Goal: Task Accomplishment & Management: Manage account settings

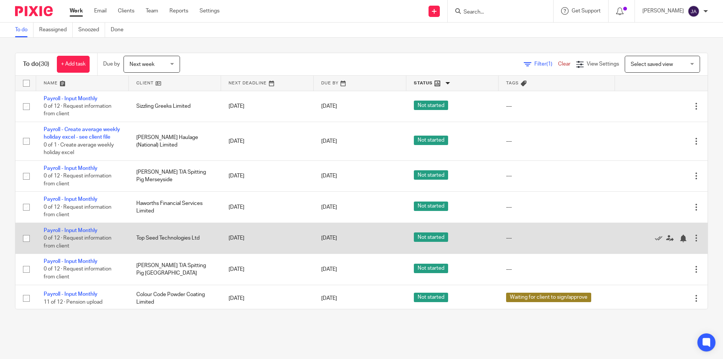
scroll to position [135, 0]
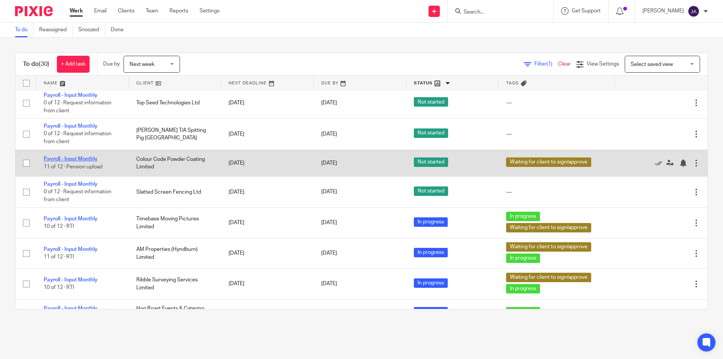
click at [54, 162] on link "Payroll - Input Monthly" at bounding box center [71, 158] width 54 height 5
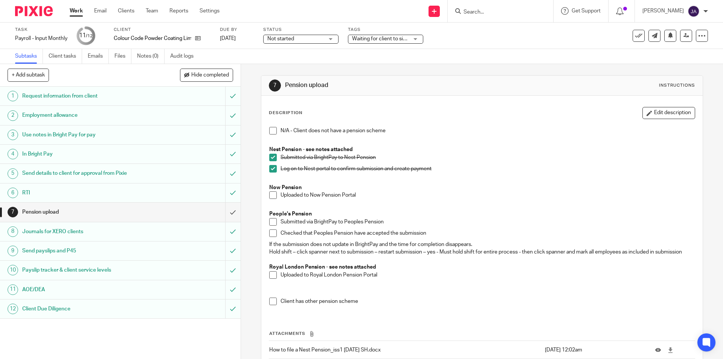
click at [313, 37] on span "Not started" at bounding box center [296, 39] width 57 height 8
click at [300, 64] on li "In progress" at bounding box center [301, 66] width 75 height 15
click at [77, 8] on link "Work" at bounding box center [76, 11] width 13 height 8
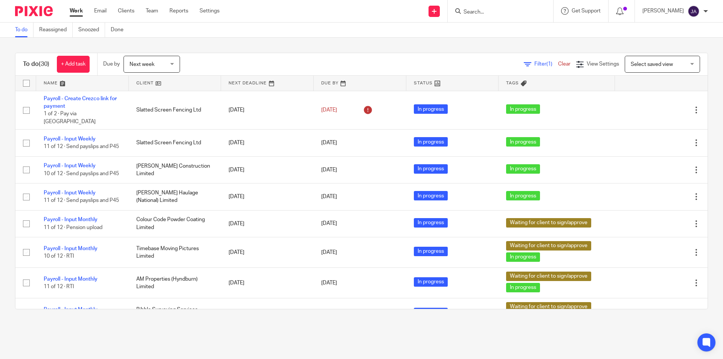
click at [427, 81] on link at bounding box center [453, 83] width 93 height 15
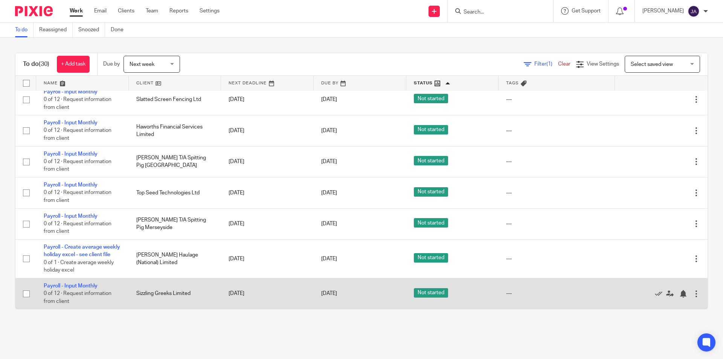
scroll to position [437, 0]
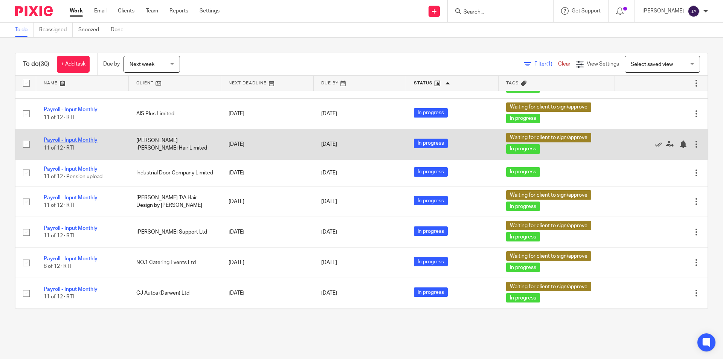
click at [73, 143] on link "Payroll - Input Monthly" at bounding box center [71, 140] width 54 height 5
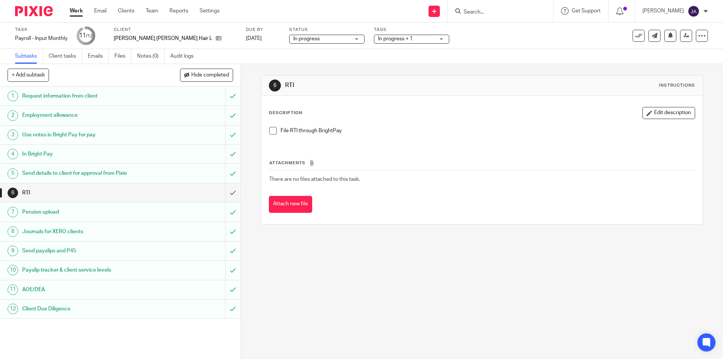
click at [374, 43] on div "In progress + 1" at bounding box center [411, 39] width 75 height 9
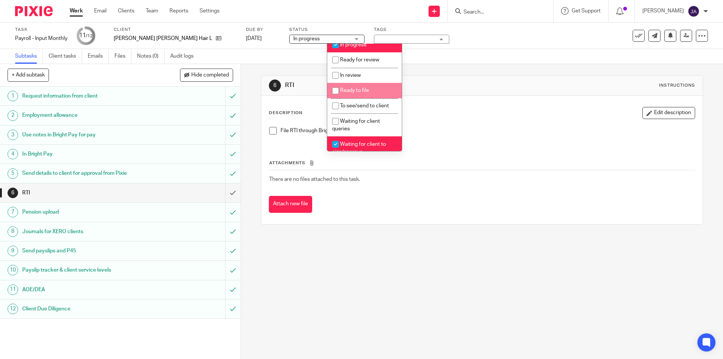
scroll to position [113, 0]
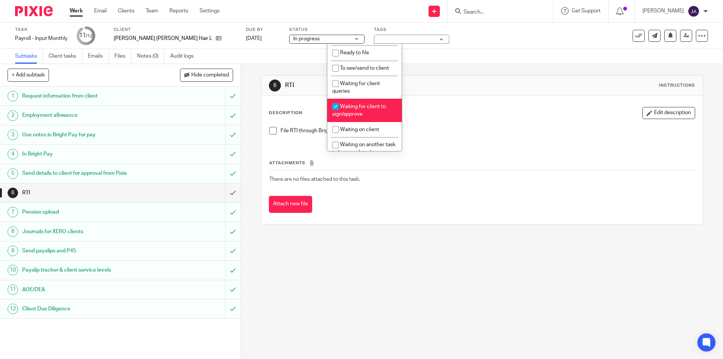
click at [358, 109] on span "Waiting for client to sign/approve" at bounding box center [359, 110] width 54 height 13
checkbox input "false"
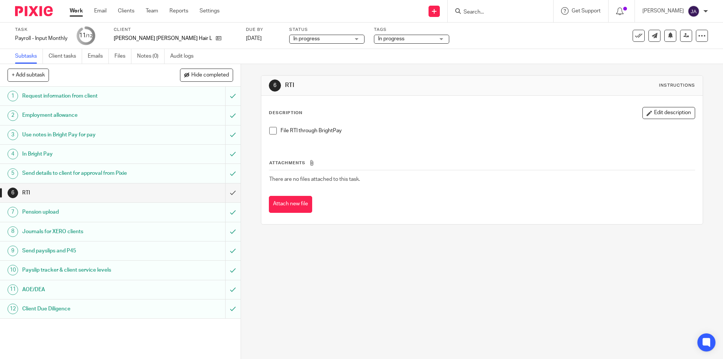
click at [340, 334] on div "6 RTI Instructions Description Edit description File RTI through BrightPay Atta…" at bounding box center [482, 211] width 482 height 295
click at [274, 132] on span at bounding box center [273, 131] width 8 height 8
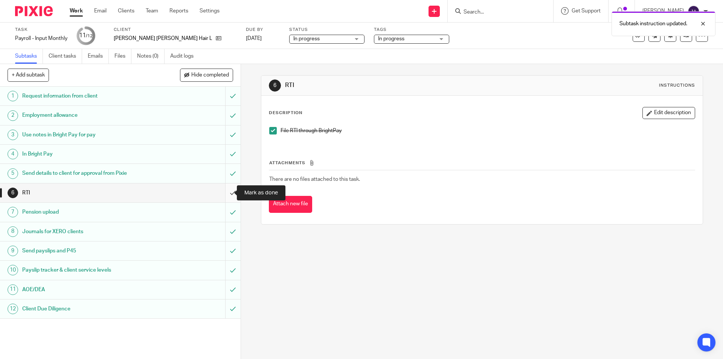
click at [226, 193] on input "submit" at bounding box center [120, 192] width 241 height 19
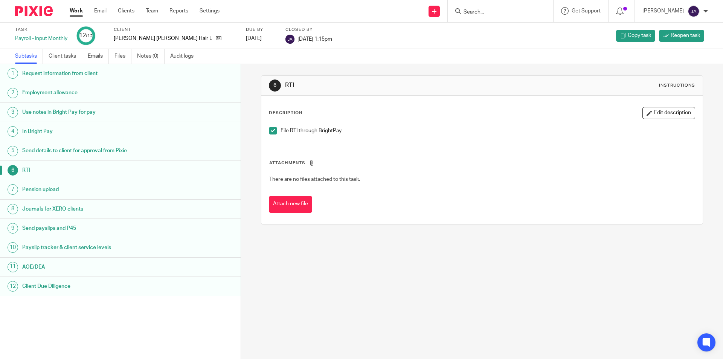
click at [70, 11] on link "Work" at bounding box center [76, 11] width 13 height 8
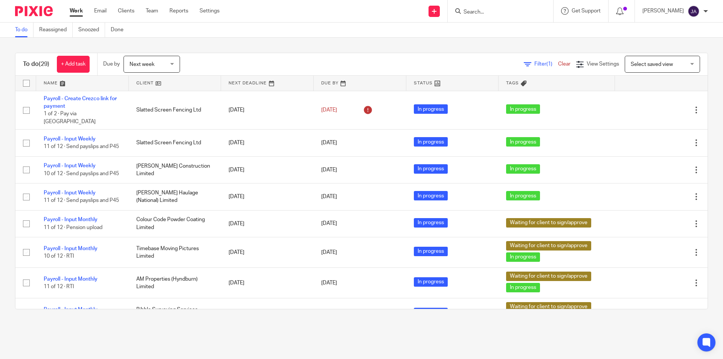
click at [148, 84] on link at bounding box center [175, 83] width 93 height 15
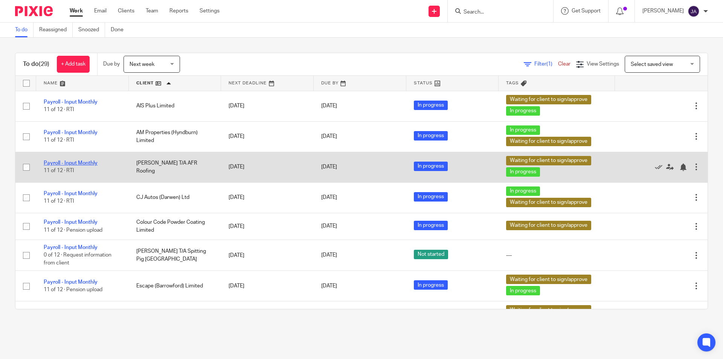
click at [79, 162] on link "Payroll - Input Monthly" at bounding box center [71, 163] width 54 height 5
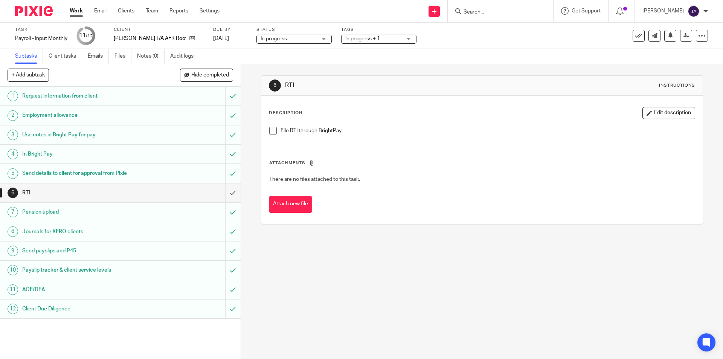
click at [364, 34] on div "Tags In progress + 1 Urgent Records requested SATR Qu in/ awaiting records Job …" at bounding box center [378, 36] width 75 height 18
click at [364, 39] on span "In progress + 1" at bounding box center [363, 38] width 35 height 5
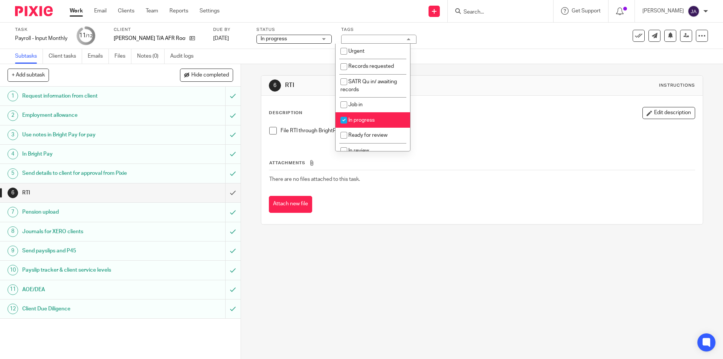
click at [360, 117] on li "In progress" at bounding box center [373, 119] width 75 height 15
checkbox input "false"
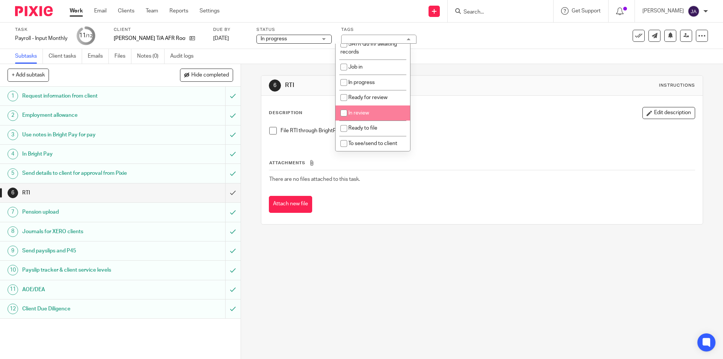
scroll to position [151, 0]
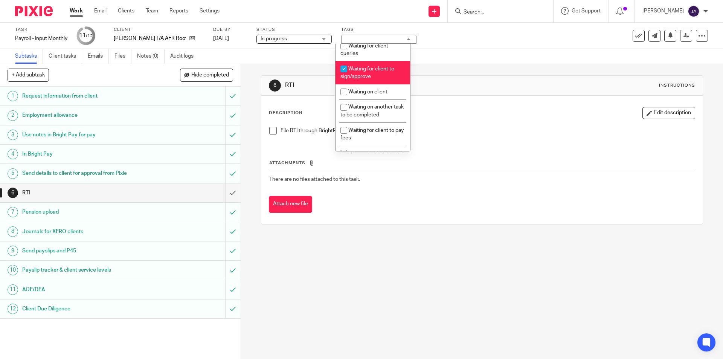
click at [361, 64] on li "Waiting for client to sign/approve" at bounding box center [373, 72] width 75 height 23
checkbox input "false"
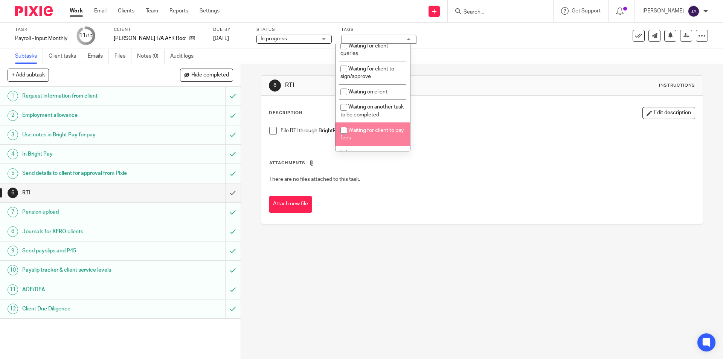
drag, startPoint x: 376, startPoint y: 300, endPoint x: 342, endPoint y: 277, distance: 41.0
click at [376, 300] on div "6 RTI Instructions Description Edit description File RTI through BrightPay Atta…" at bounding box center [482, 211] width 482 height 295
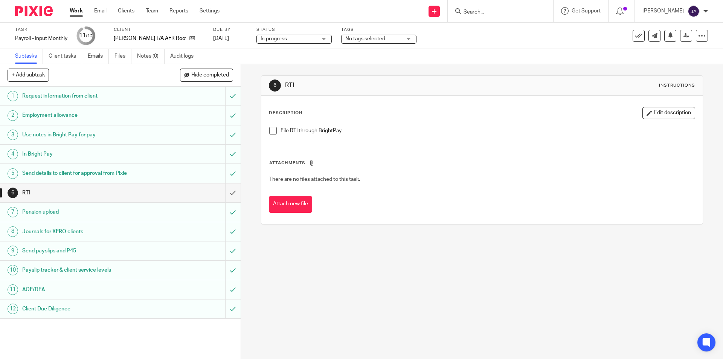
click at [271, 133] on span at bounding box center [273, 131] width 8 height 8
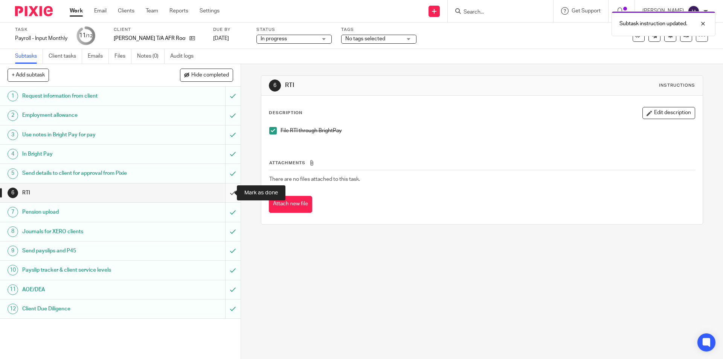
click at [228, 190] on input "submit" at bounding box center [120, 192] width 241 height 19
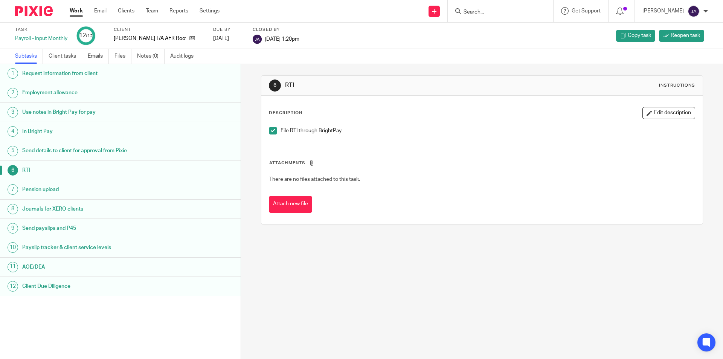
click at [81, 9] on link "Work" at bounding box center [76, 11] width 13 height 8
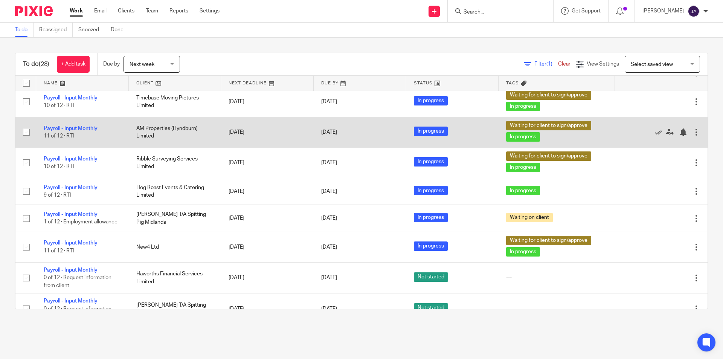
scroll to position [188, 0]
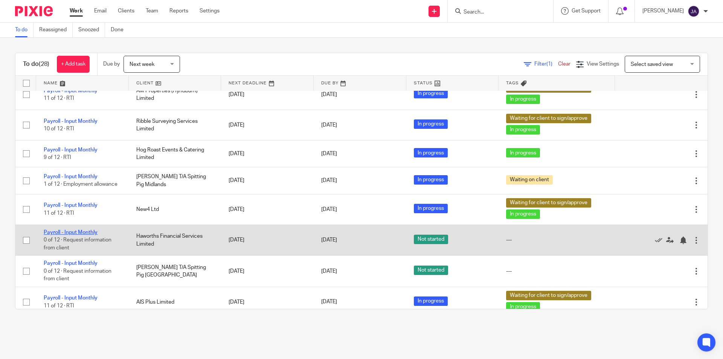
click at [72, 235] on link "Payroll - Input Monthly" at bounding box center [71, 232] width 54 height 5
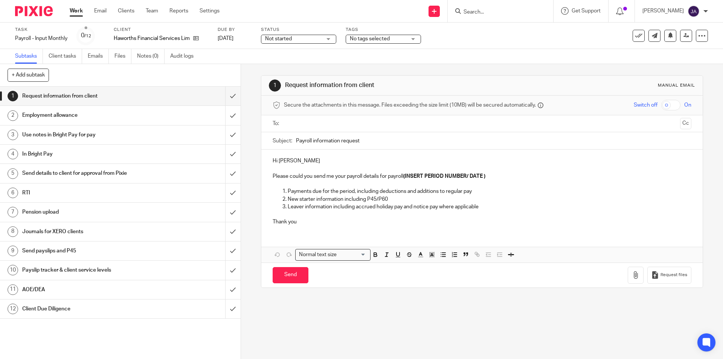
click at [306, 41] on span "Not started" at bounding box center [293, 39] width 57 height 8
click at [290, 69] on span "In progress" at bounding box center [281, 66] width 26 height 5
click at [365, 40] on span "No tags selected" at bounding box center [370, 38] width 40 height 5
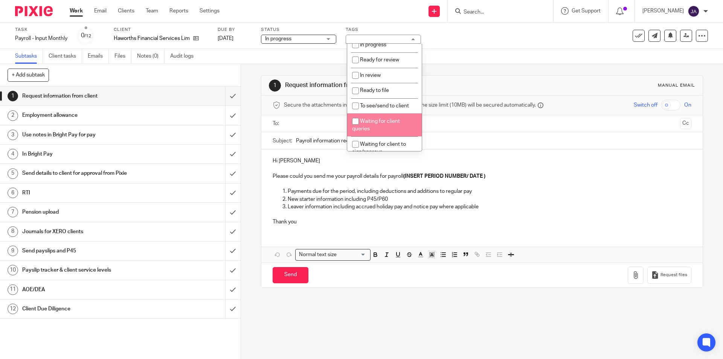
scroll to position [113, 0]
click at [373, 129] on span "Waiting on client" at bounding box center [379, 129] width 39 height 5
checkbox input "true"
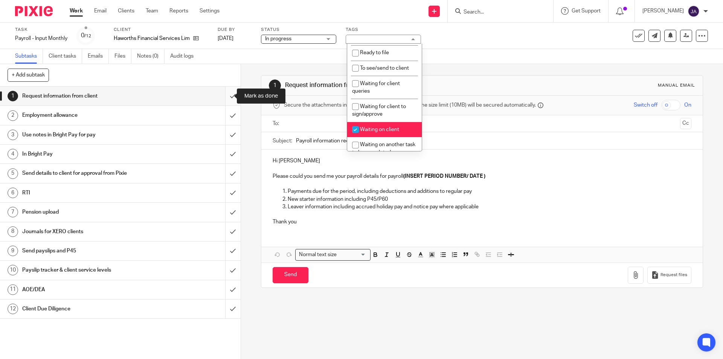
click at [226, 96] on input "submit" at bounding box center [120, 96] width 241 height 19
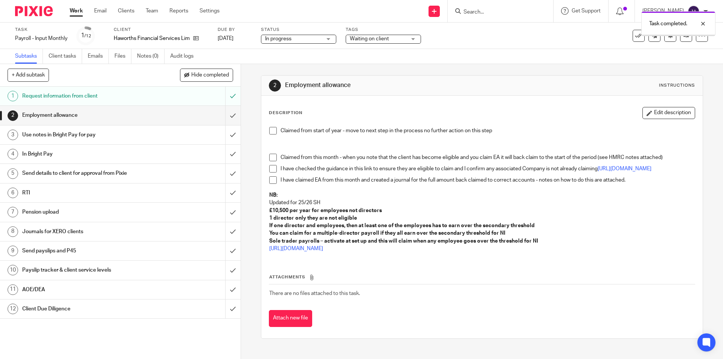
click at [74, 10] on link "Work" at bounding box center [76, 11] width 13 height 8
